Goal: Complete application form: Complete application form

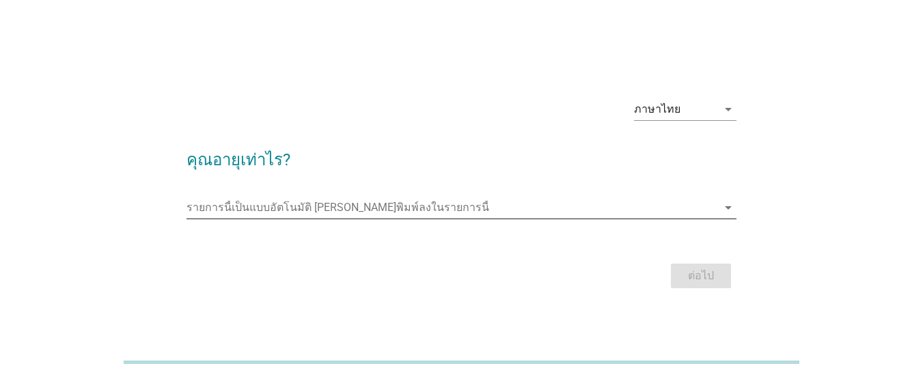
click at [625, 206] on input "รายการนี้เป็นแบบอัตโนมัติ คุณสามารถพิมพ์ลงในรายการนี้" at bounding box center [452, 208] width 531 height 22
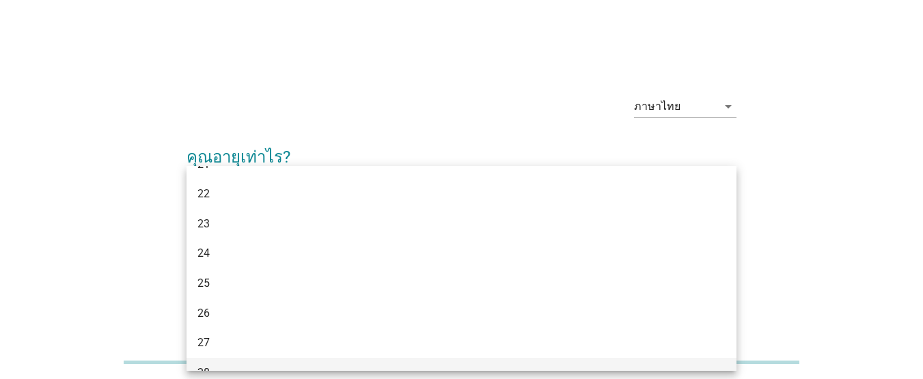
scroll to position [342, 0]
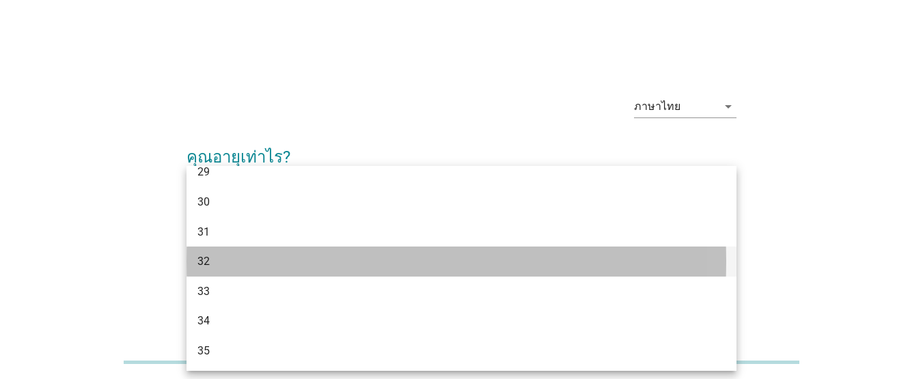
click at [249, 254] on div "32" at bounding box center [440, 262] width 485 height 16
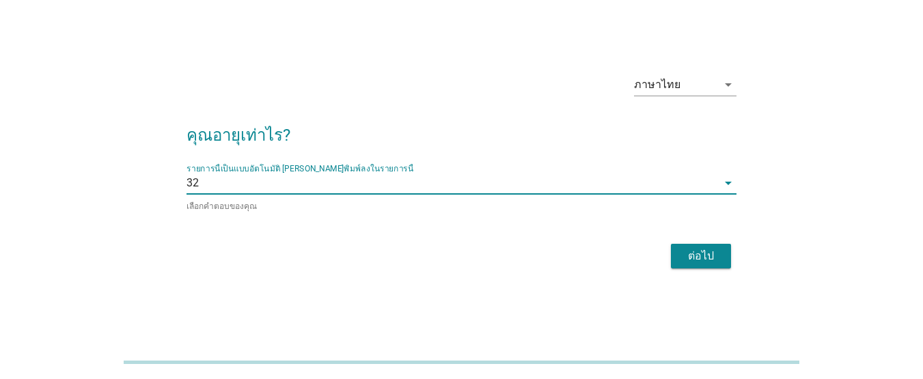
scroll to position [33, 0]
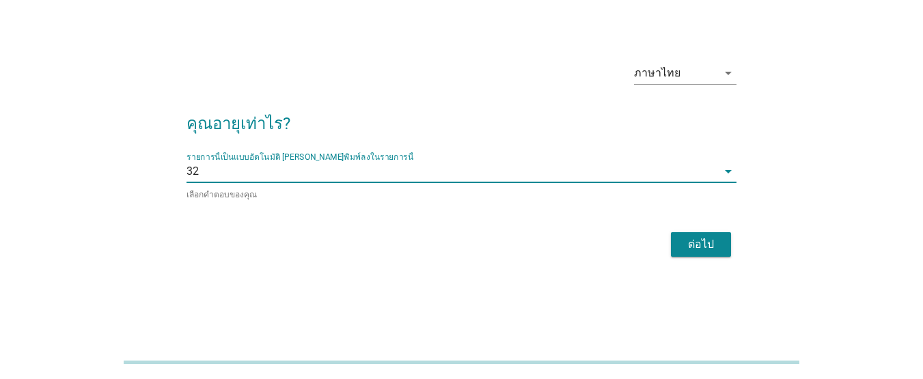
click at [694, 247] on div "ต่อไป" at bounding box center [701, 245] width 38 height 16
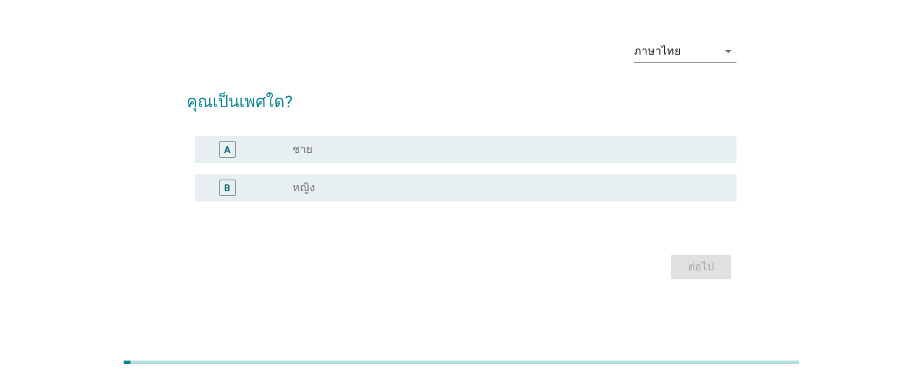
scroll to position [0, 0]
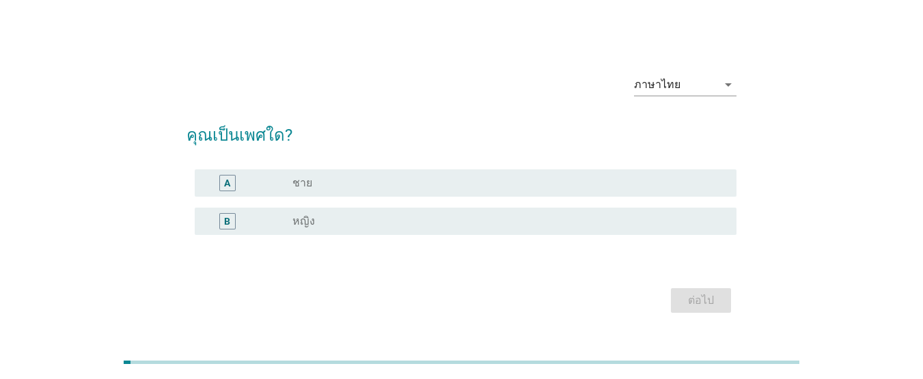
click at [375, 219] on div "radio_button_unchecked หญิง" at bounding box center [504, 222] width 422 height 14
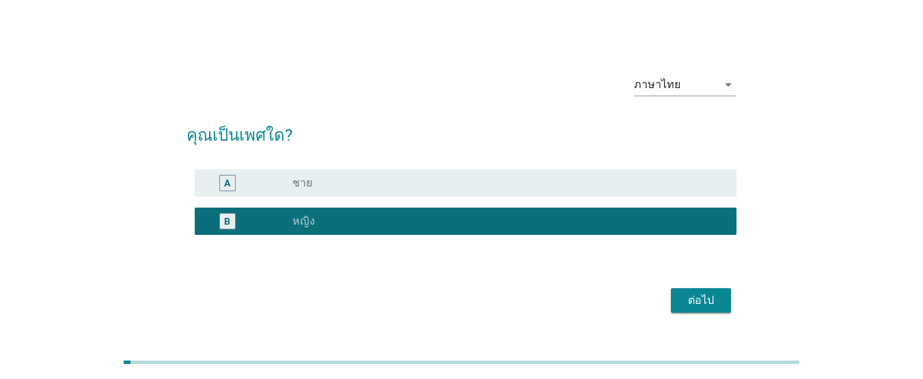
click at [712, 304] on div "ต่อไป" at bounding box center [701, 301] width 38 height 16
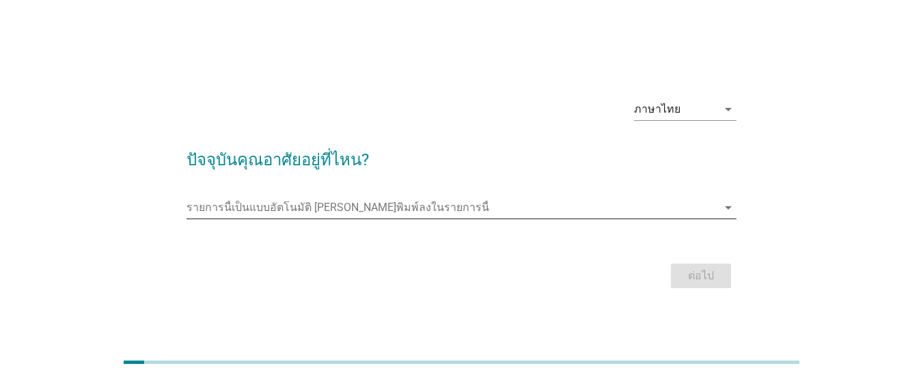
click at [461, 206] on input "รายการนี้เป็นแบบอัตโนมัติ คุณสามารถพิมพ์ลงในรายการนี้" at bounding box center [452, 208] width 531 height 22
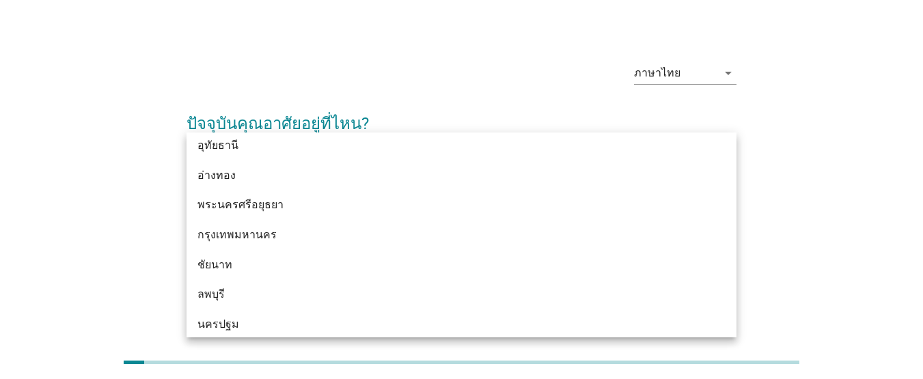
scroll to position [1075, 0]
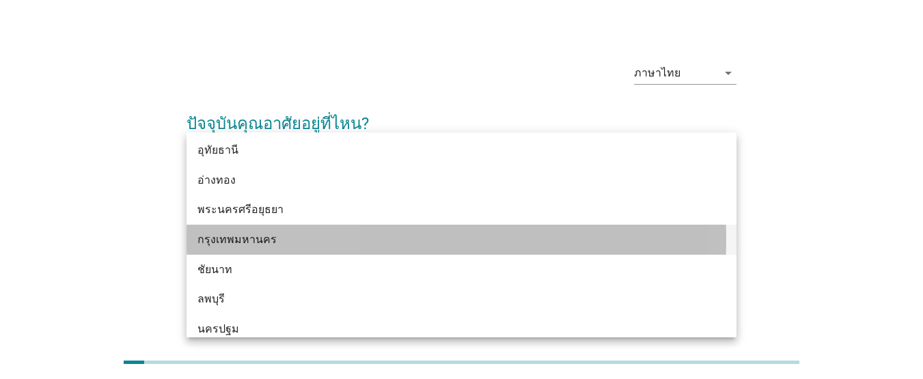
click at [349, 244] on div "กรุงเทพมหานคร" at bounding box center [440, 240] width 485 height 16
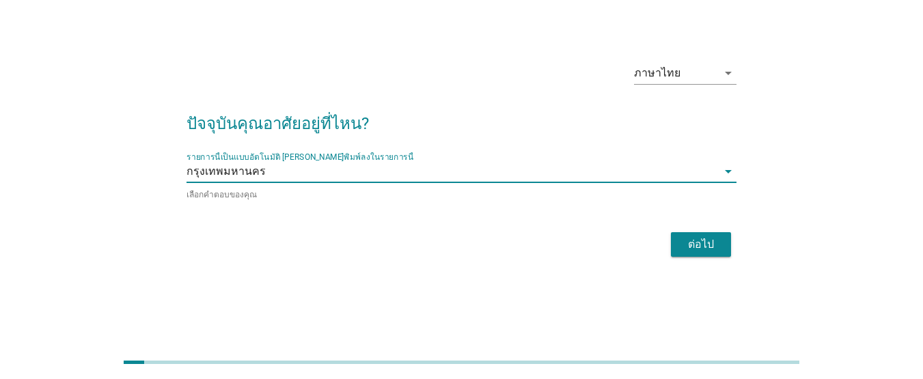
click at [711, 241] on div "ต่อไป" at bounding box center [701, 245] width 38 height 16
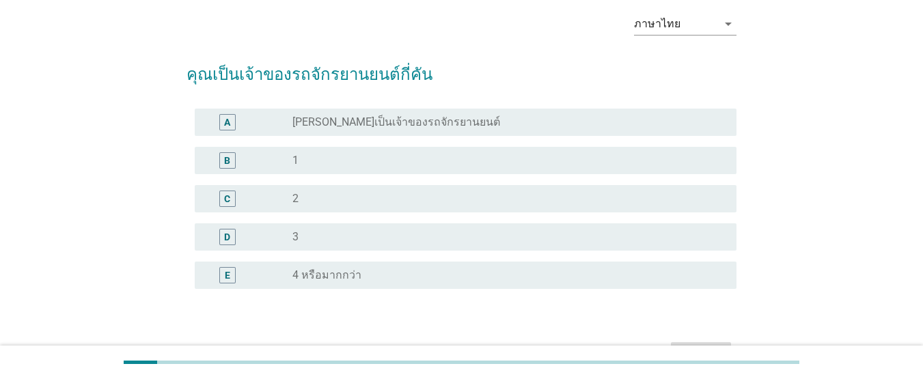
scroll to position [144, 0]
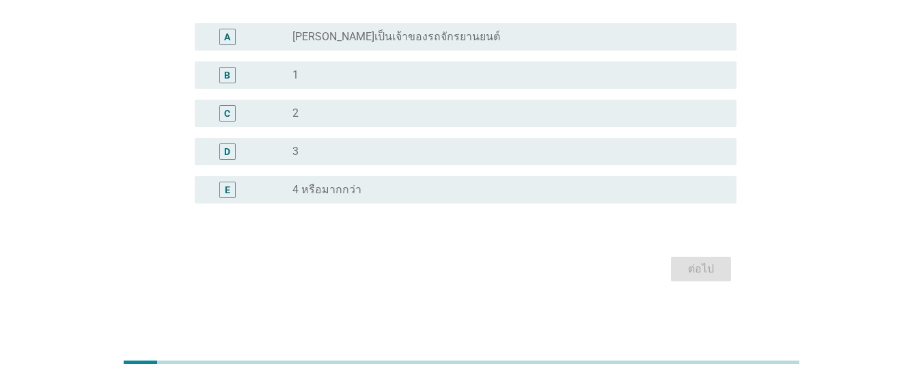
click at [477, 31] on div "radio_button_unchecked [PERSON_NAME]เป็นเจ้าของรถจักรยานยนต์" at bounding box center [504, 37] width 422 height 14
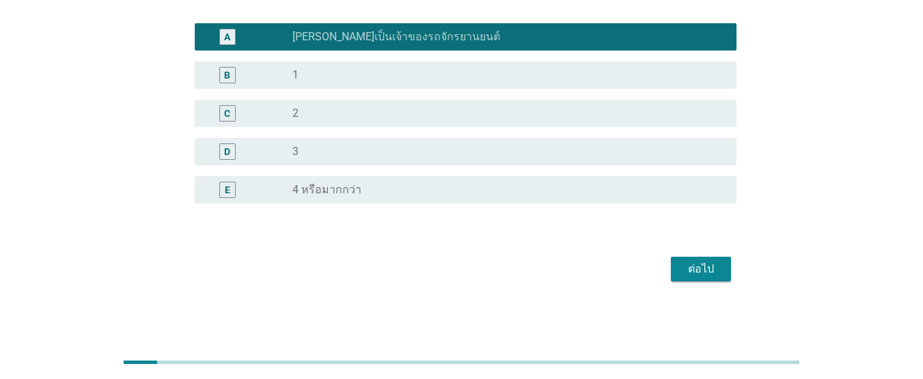
click at [699, 267] on div "ต่อไป" at bounding box center [701, 269] width 38 height 16
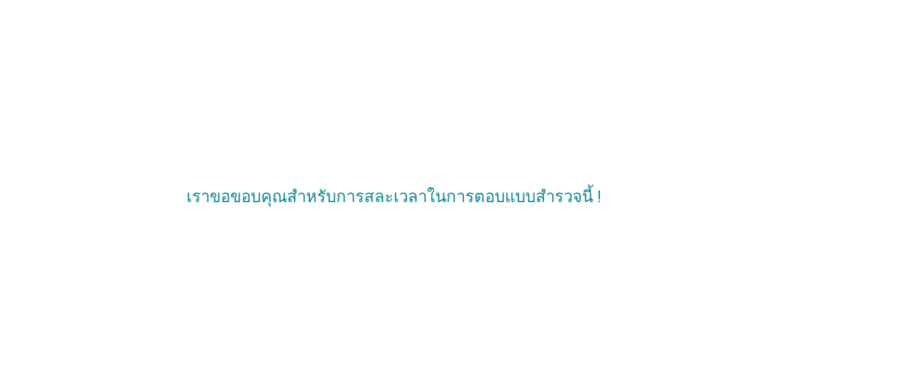
scroll to position [0, 0]
